Goal: Find contact information: Obtain details needed to contact an individual or organization

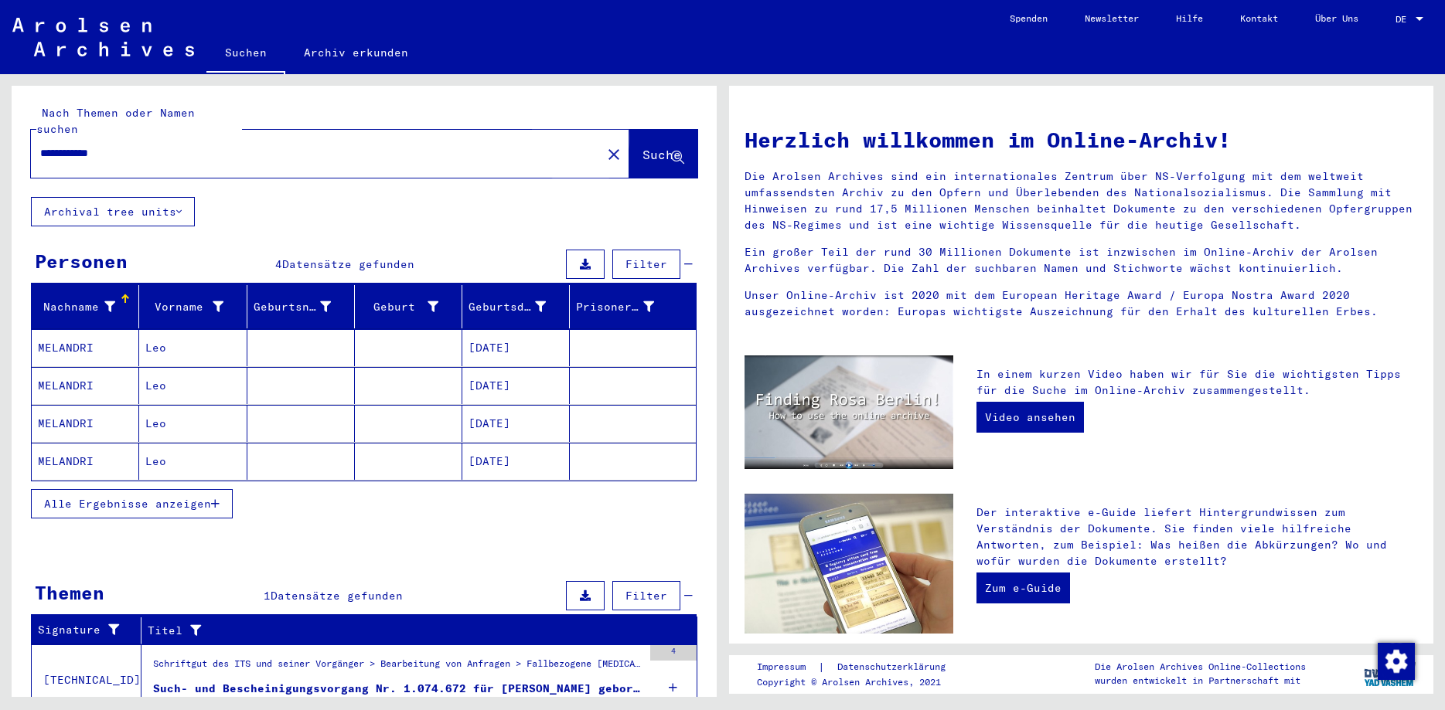
click at [642, 147] on span "Suche" at bounding box center [661, 154] width 39 height 15
click at [675, 152] on icon at bounding box center [677, 158] width 13 height 13
click at [540, 145] on input "**********" at bounding box center [311, 153] width 543 height 16
click at [670, 147] on span "Suche" at bounding box center [661, 154] width 39 height 15
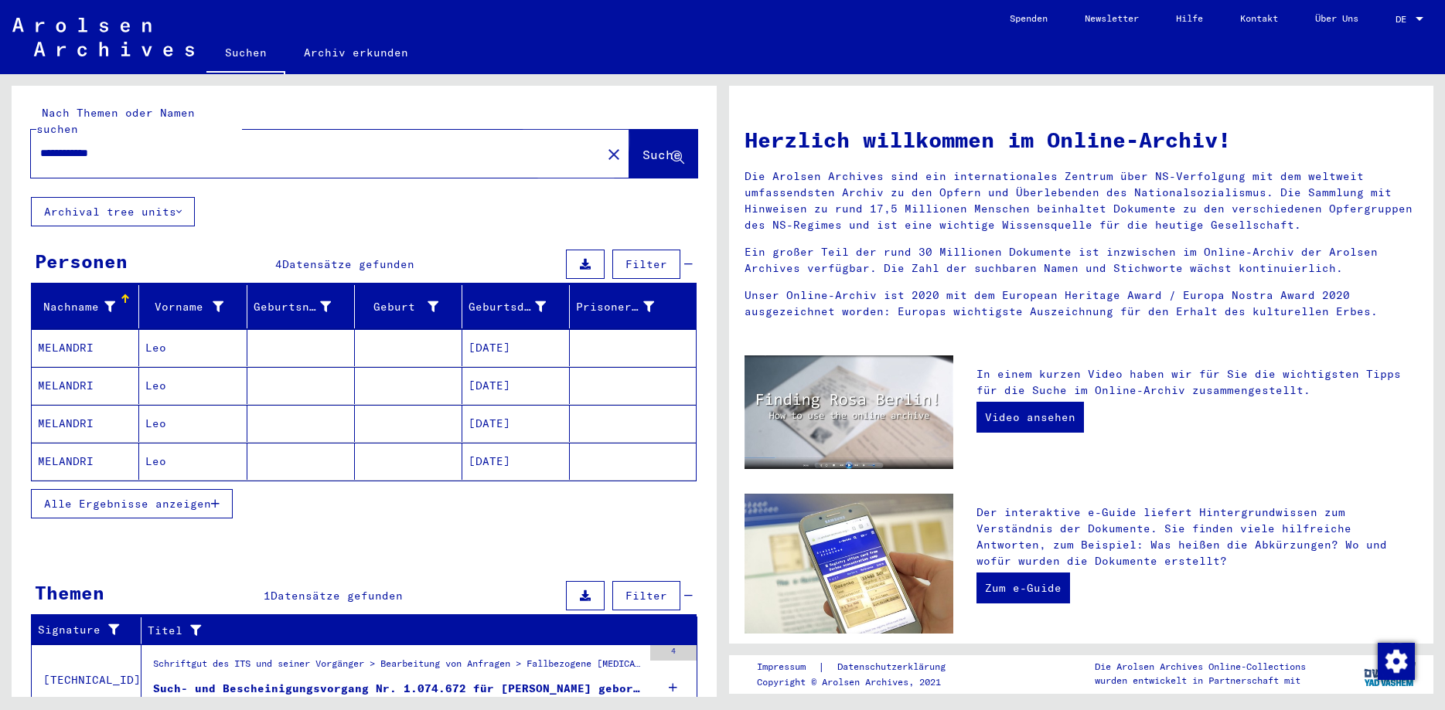
click at [642, 147] on span "Suche" at bounding box center [661, 154] width 39 height 15
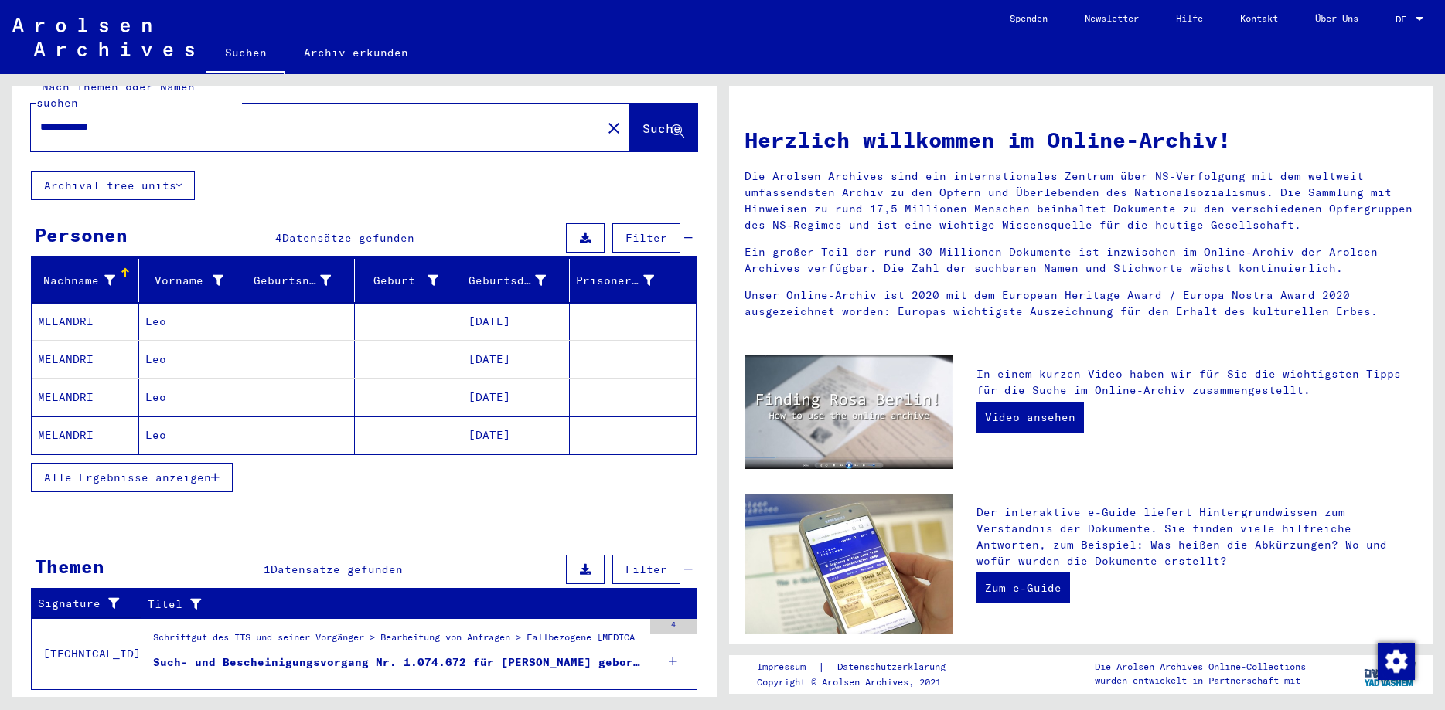
scroll to position [49, 0]
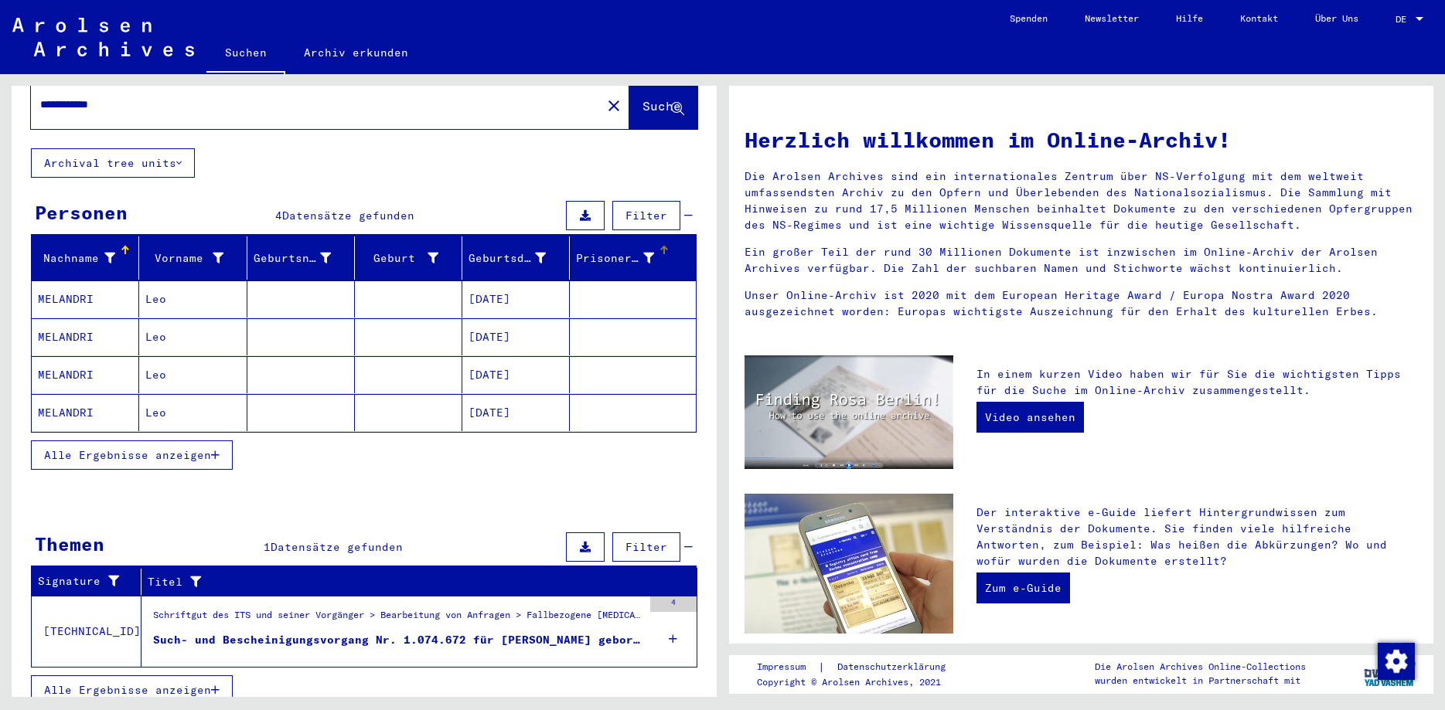
click at [625, 250] on div "Prisoner #" at bounding box center [614, 258] width 77 height 16
click at [643, 250] on div "Prisoner #" at bounding box center [614, 258] width 77 height 16
click at [646, 253] on icon at bounding box center [648, 258] width 11 height 11
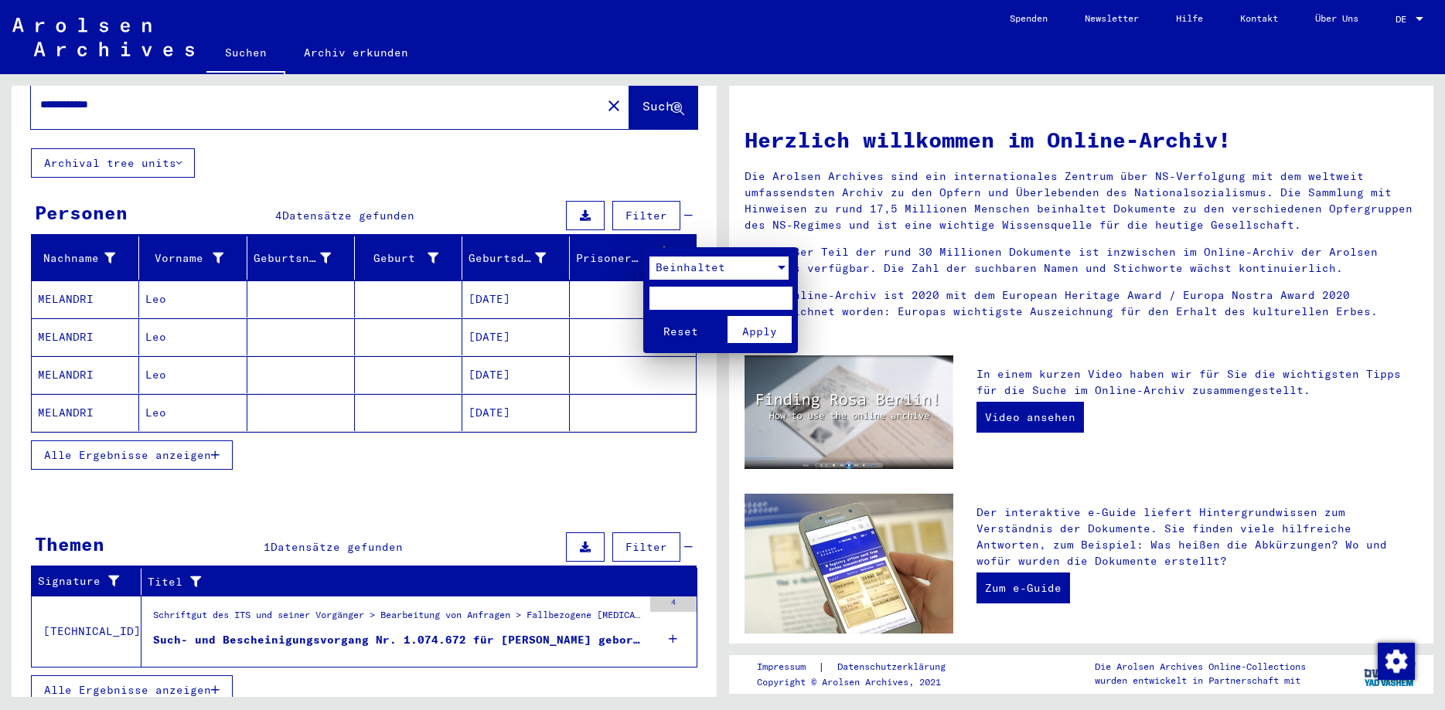
click at [780, 267] on div at bounding box center [782, 268] width 8 height 4
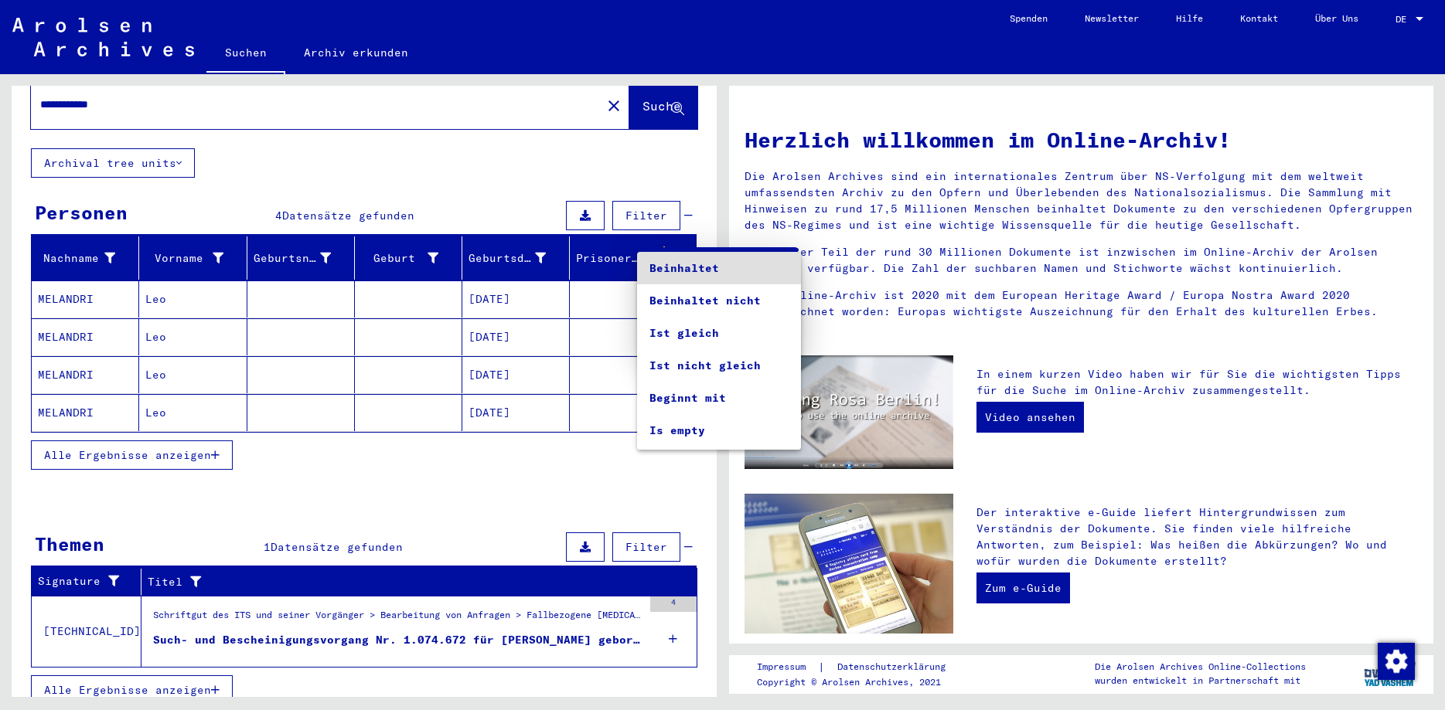
click at [609, 254] on div at bounding box center [722, 355] width 1445 height 710
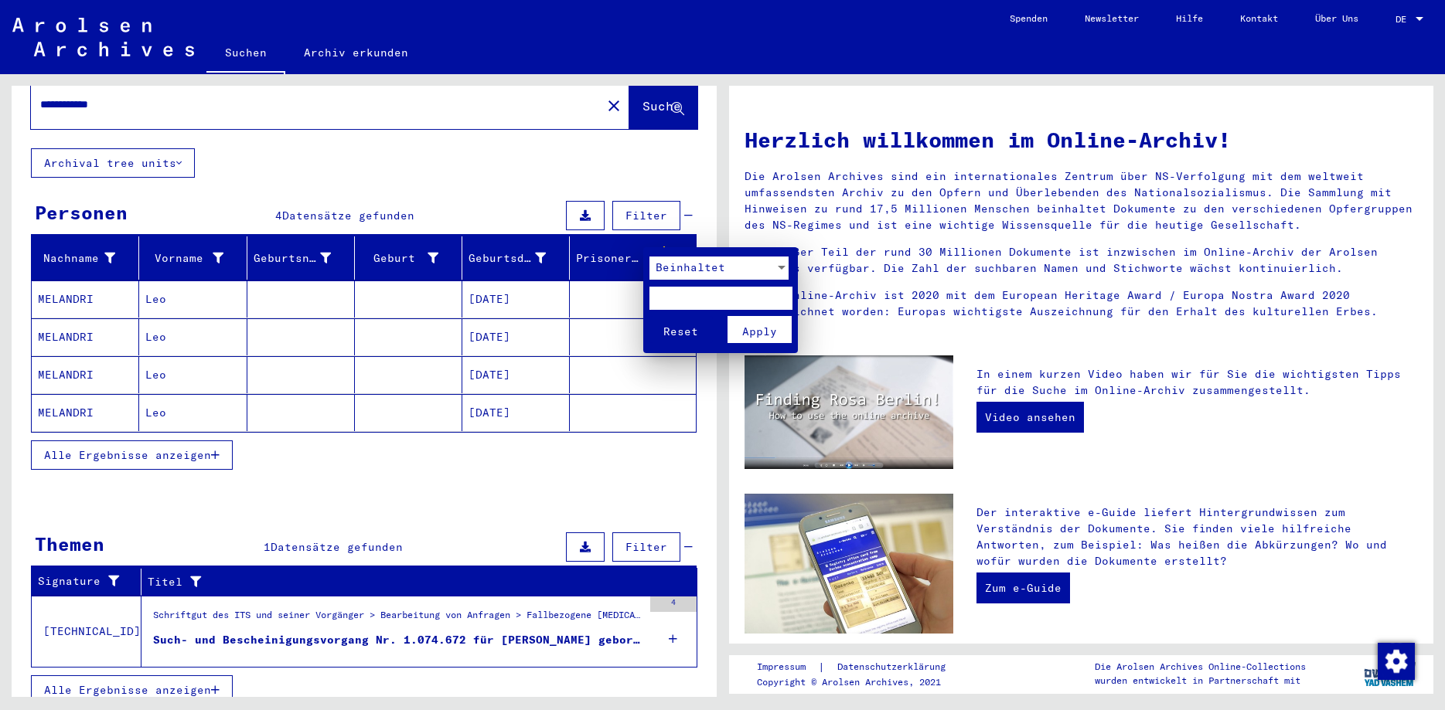
click at [342, 53] on div at bounding box center [722, 355] width 1445 height 710
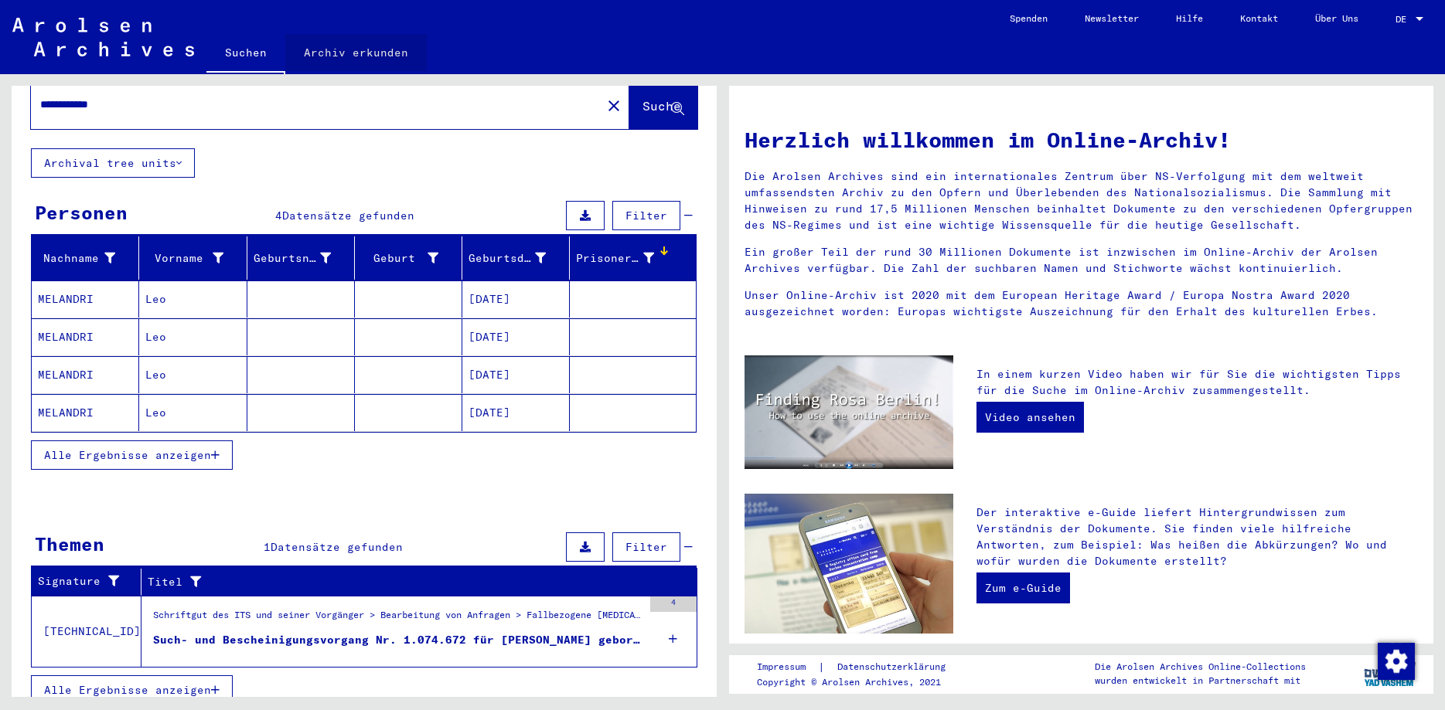
click at [382, 52] on link "Archiv erkunden" at bounding box center [355, 52] width 141 height 37
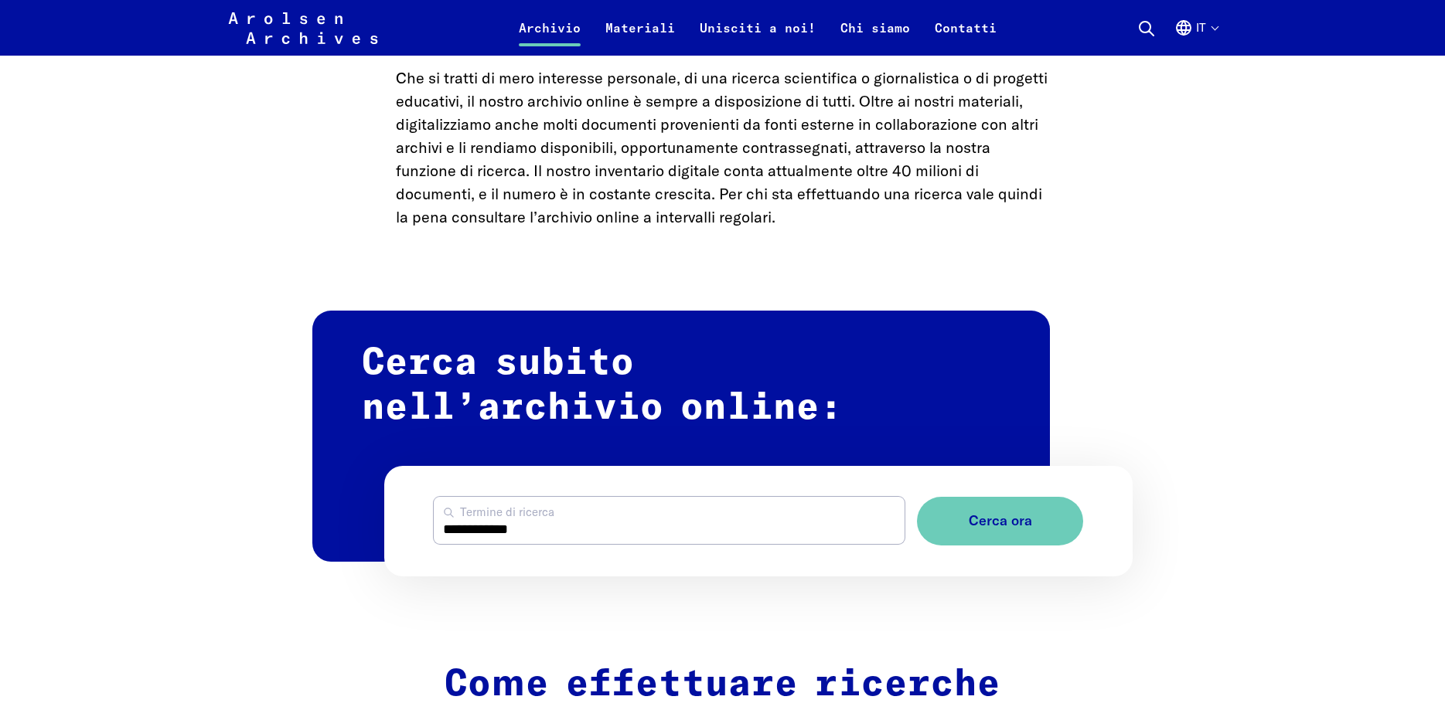
scroll to position [710, 0]
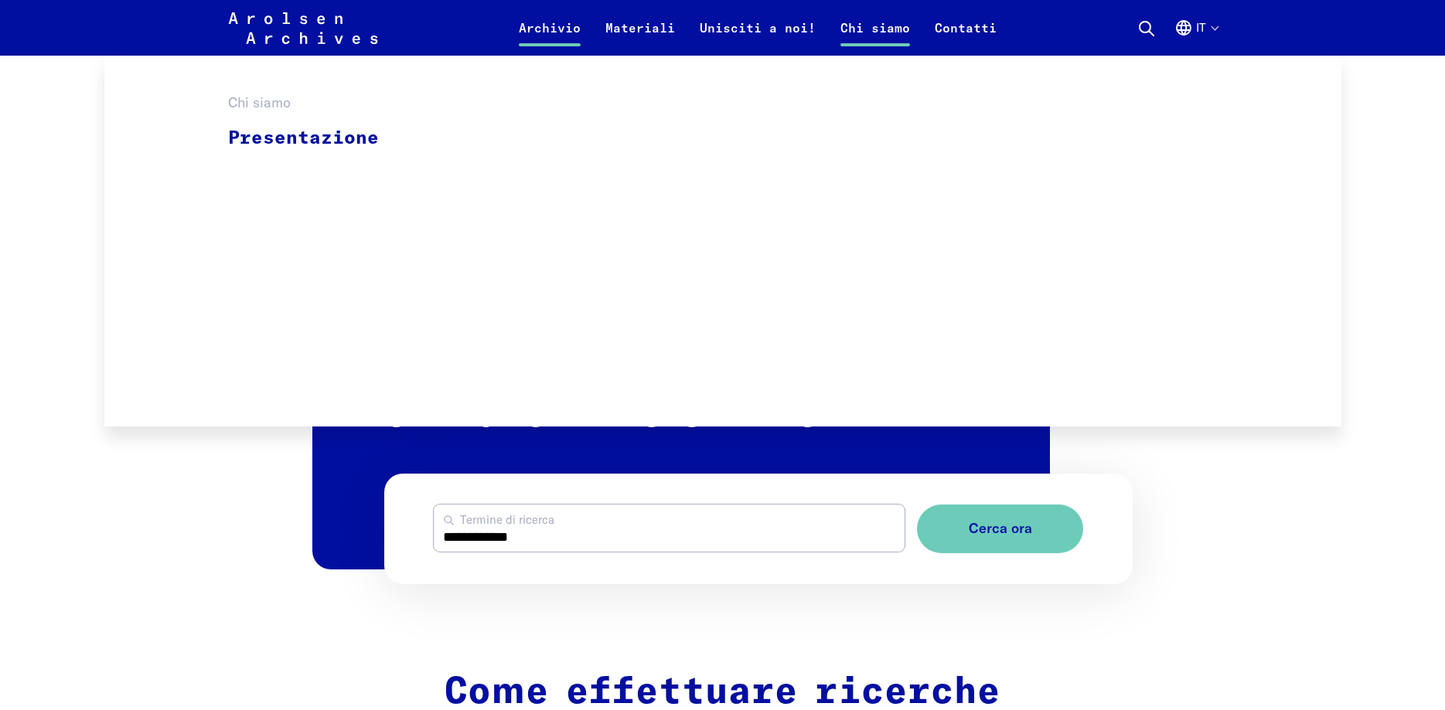
click at [879, 28] on link "Chi siamo" at bounding box center [875, 37] width 94 height 37
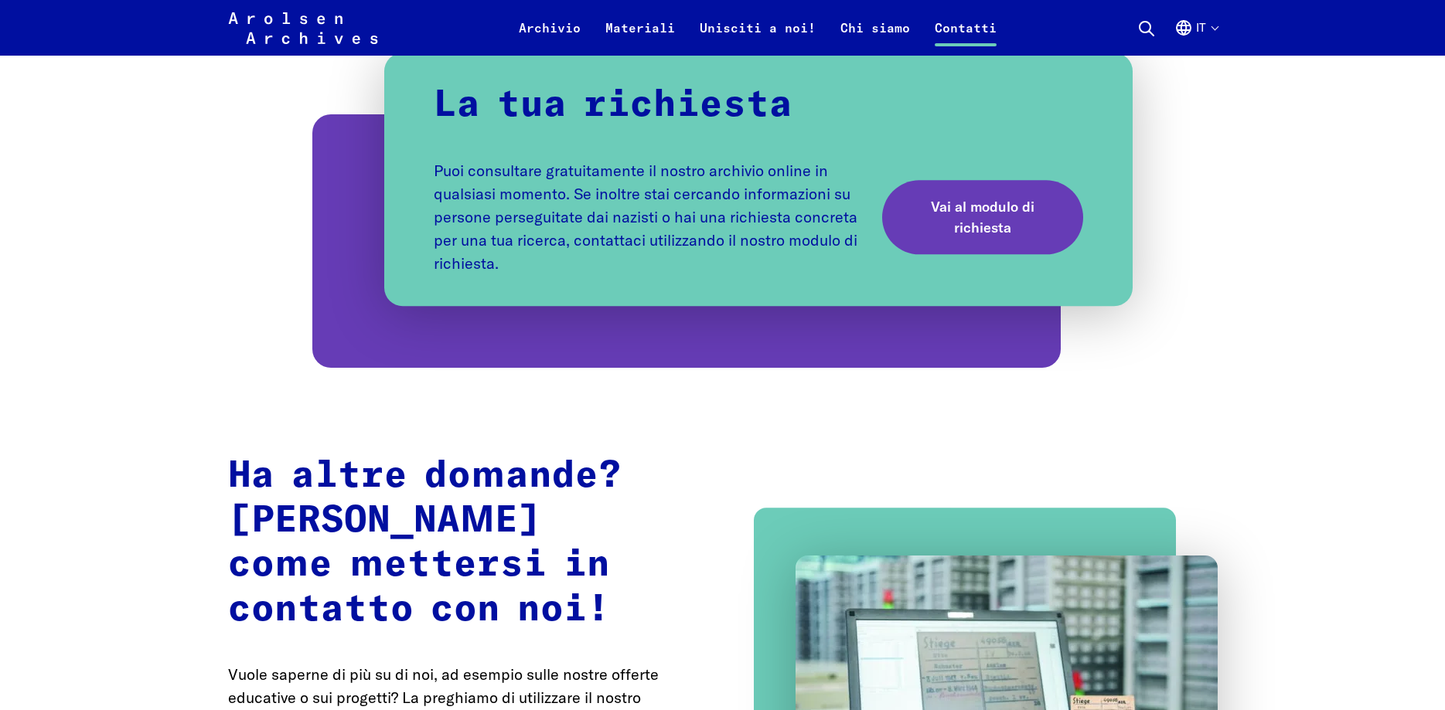
scroll to position [867, 0]
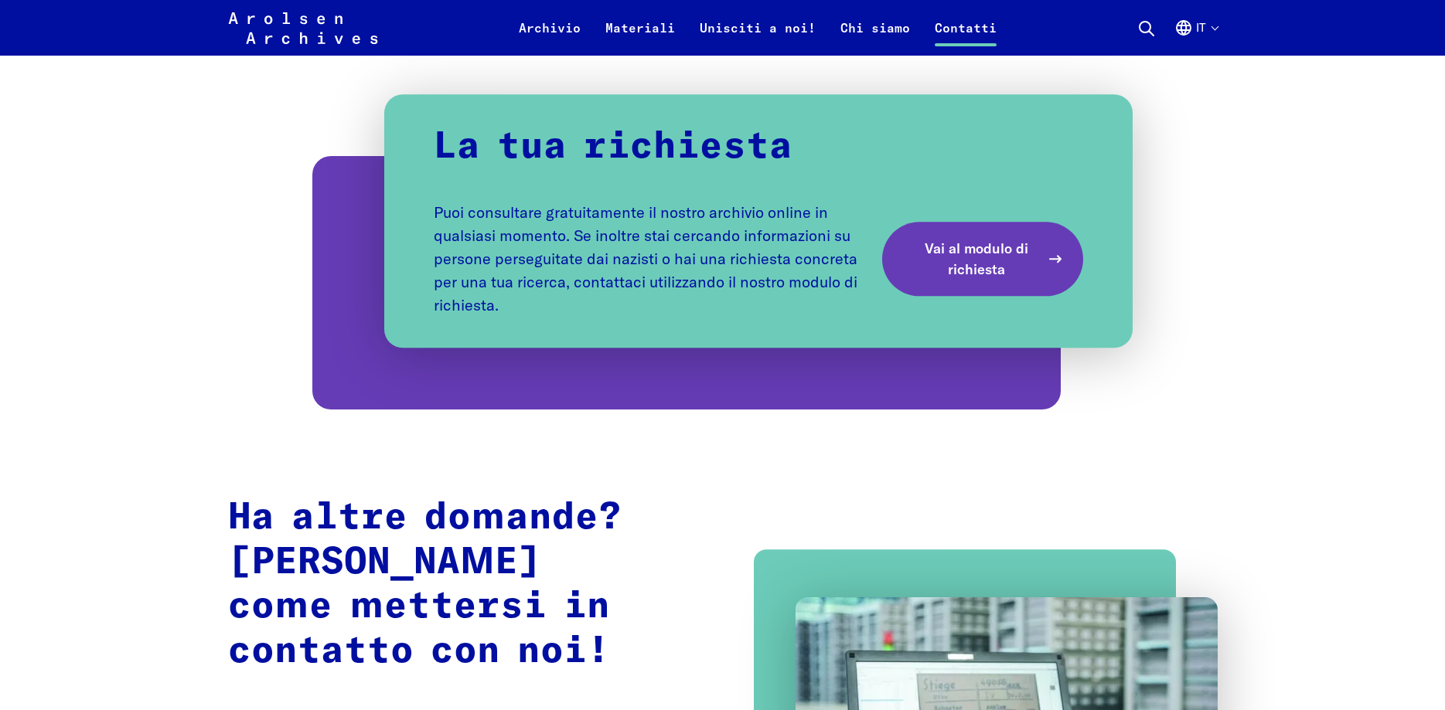
click at [991, 254] on span "Vai al modulo di richiesta" at bounding box center [976, 259] width 127 height 42
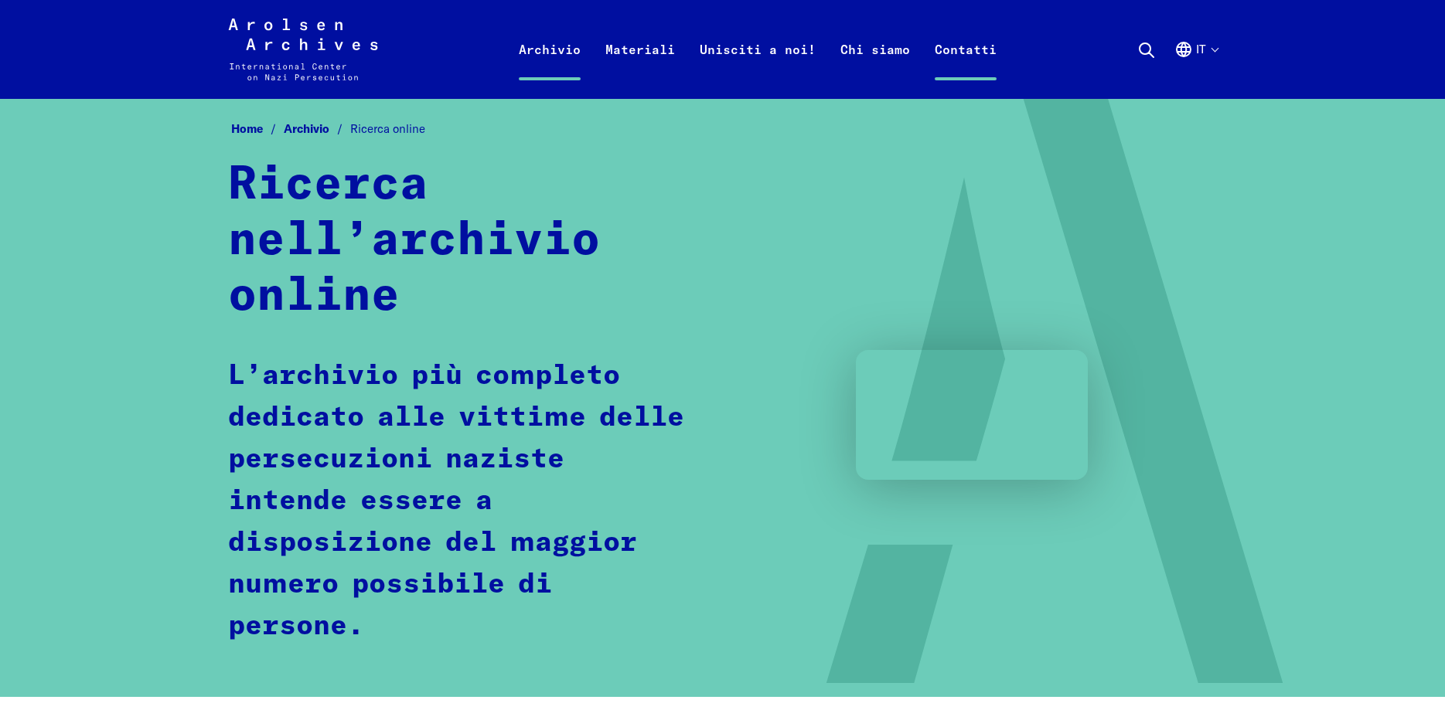
click at [974, 49] on link "Contatti" at bounding box center [965, 68] width 87 height 62
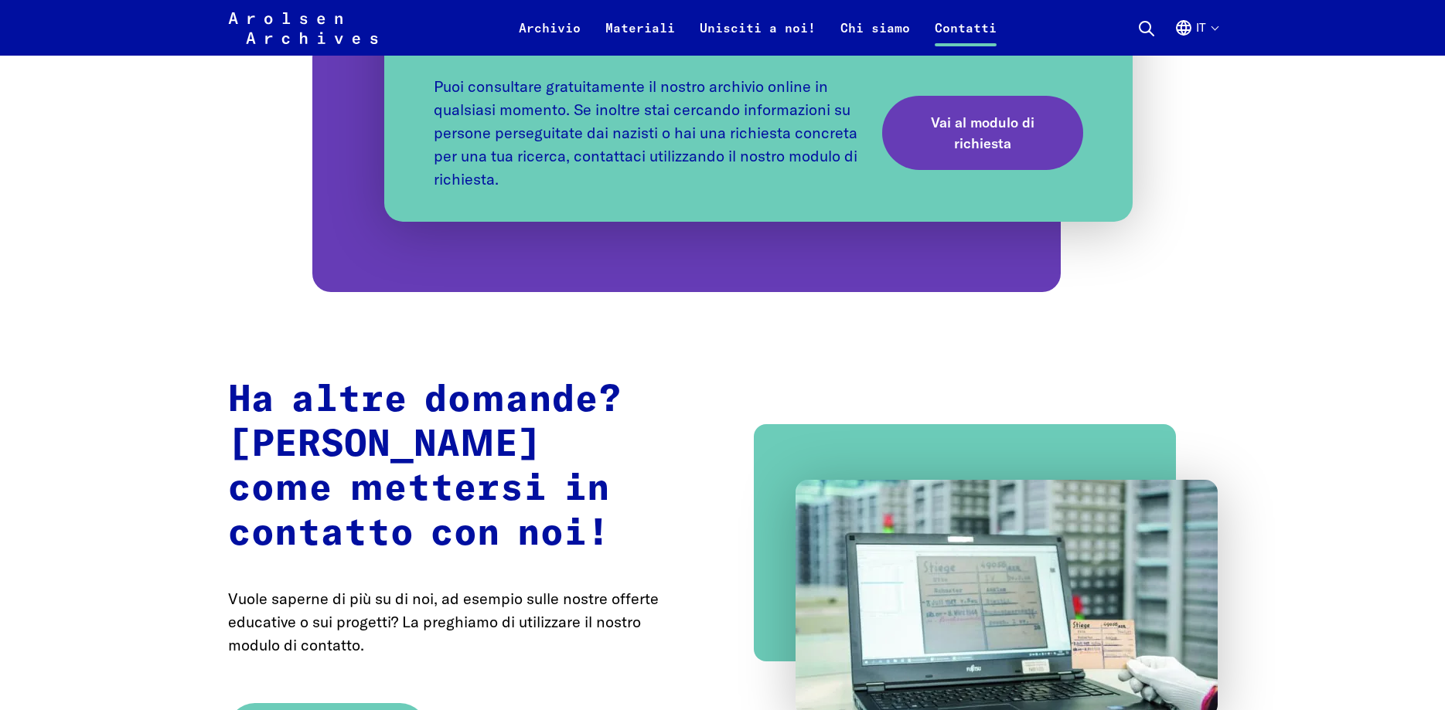
scroll to position [946, 0]
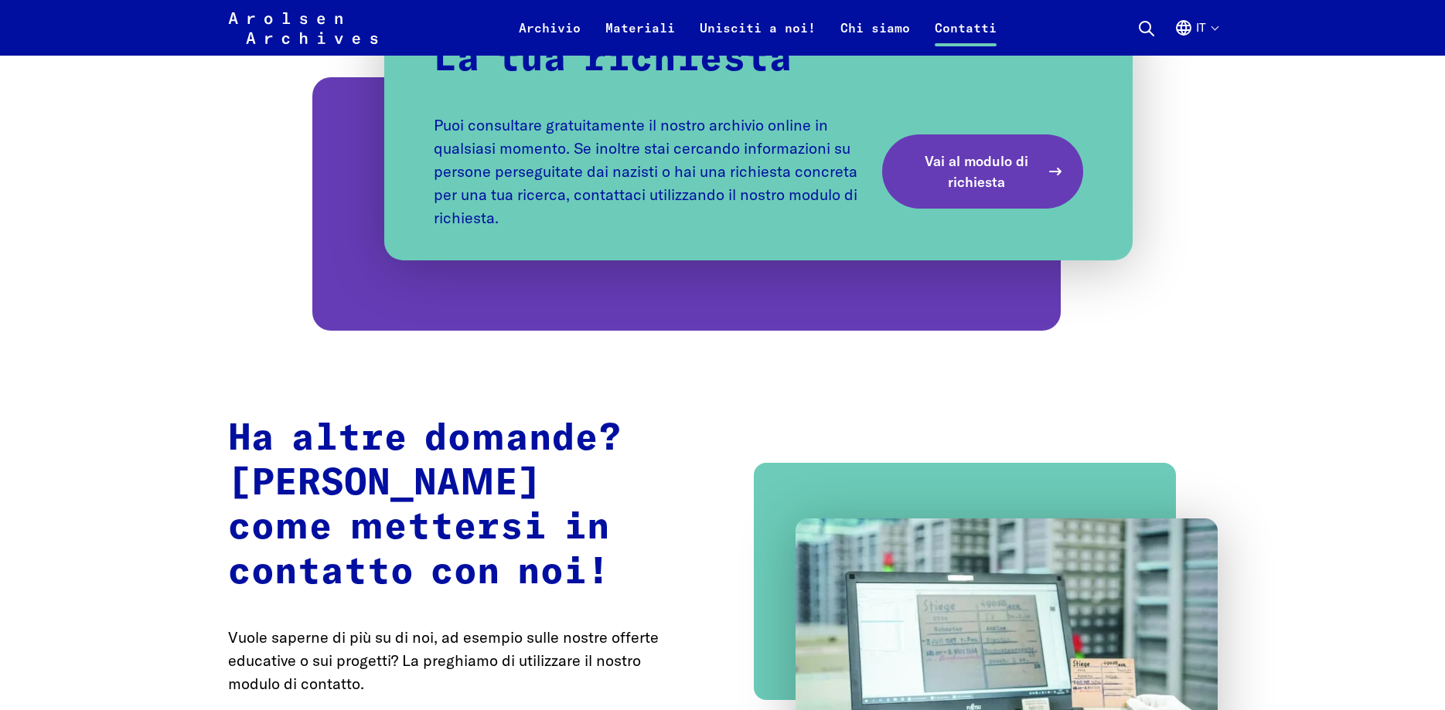
click at [976, 183] on span "Vai al modulo di richiesta" at bounding box center [976, 172] width 127 height 42
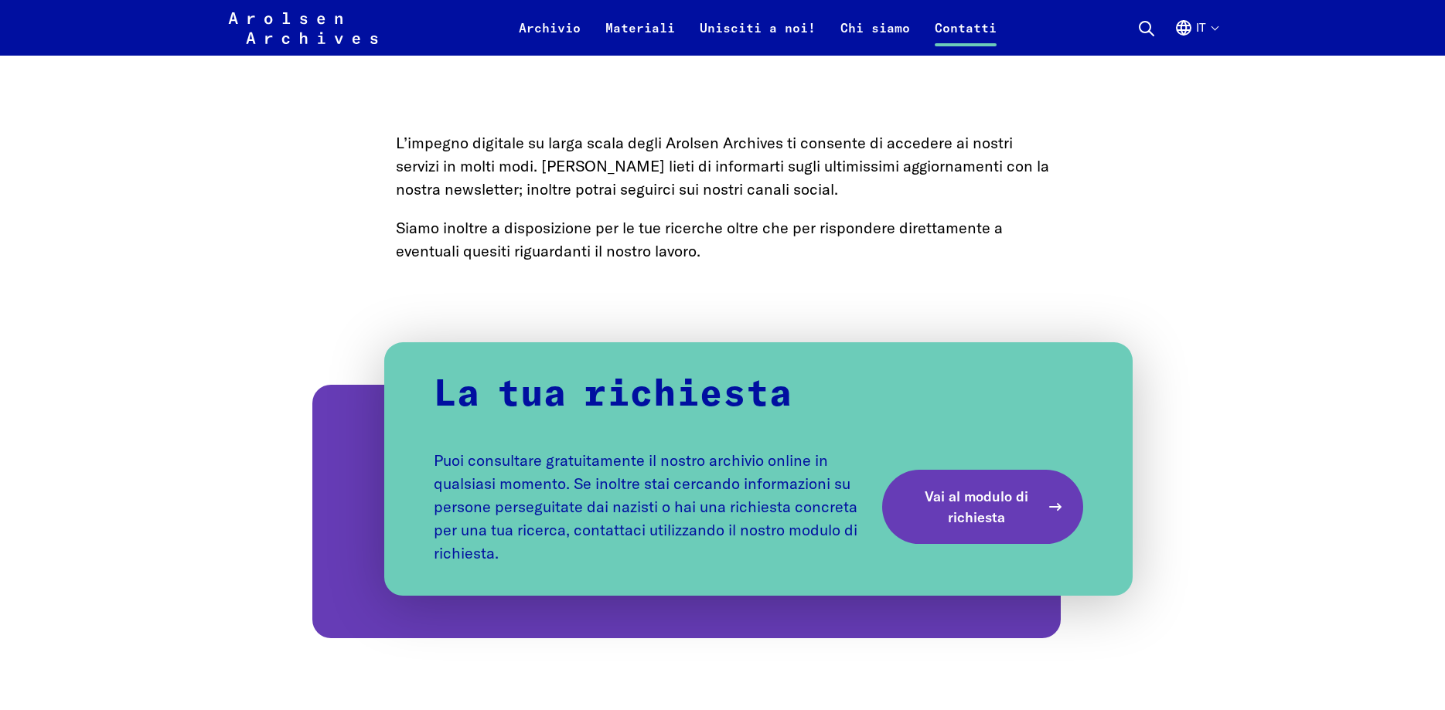
scroll to position [710, 0]
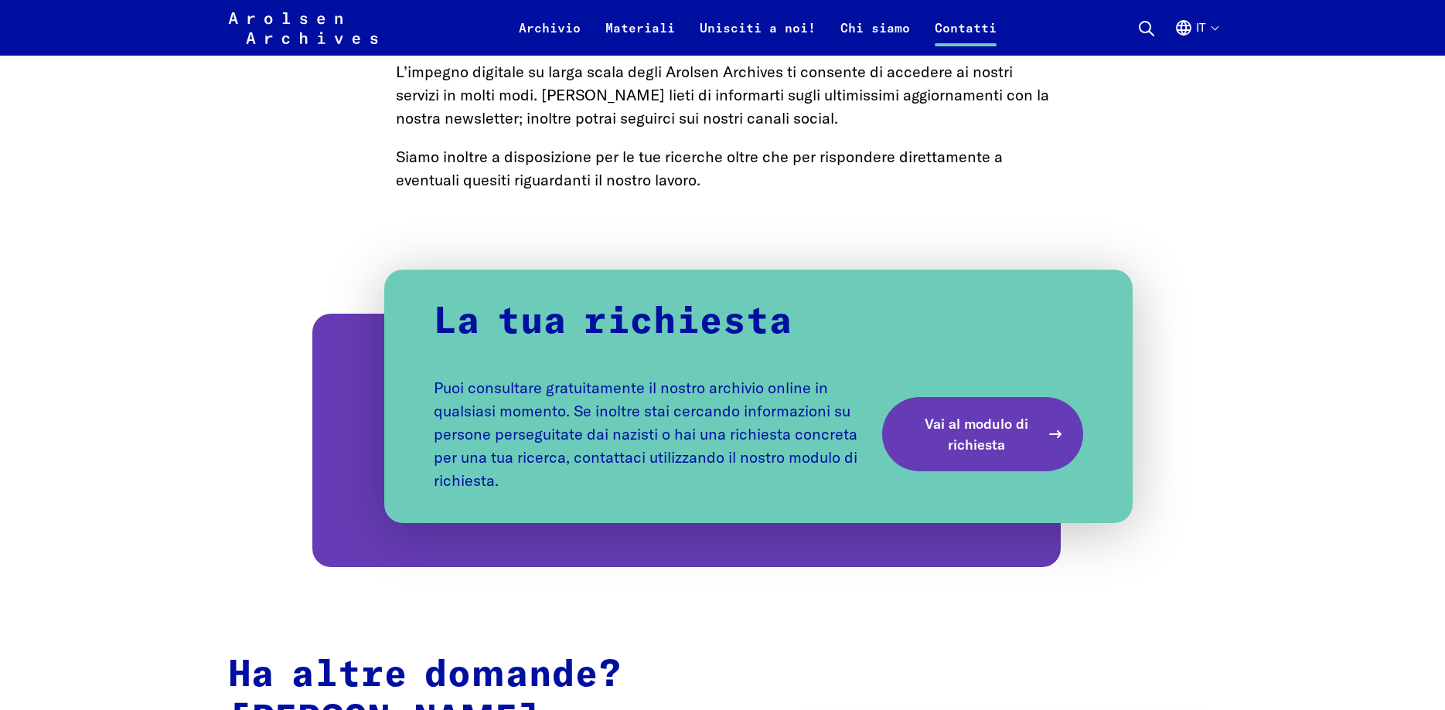
click at [1027, 434] on span "Vai al modulo di richiesta" at bounding box center [976, 435] width 127 height 42
